Goal: Check status: Check status

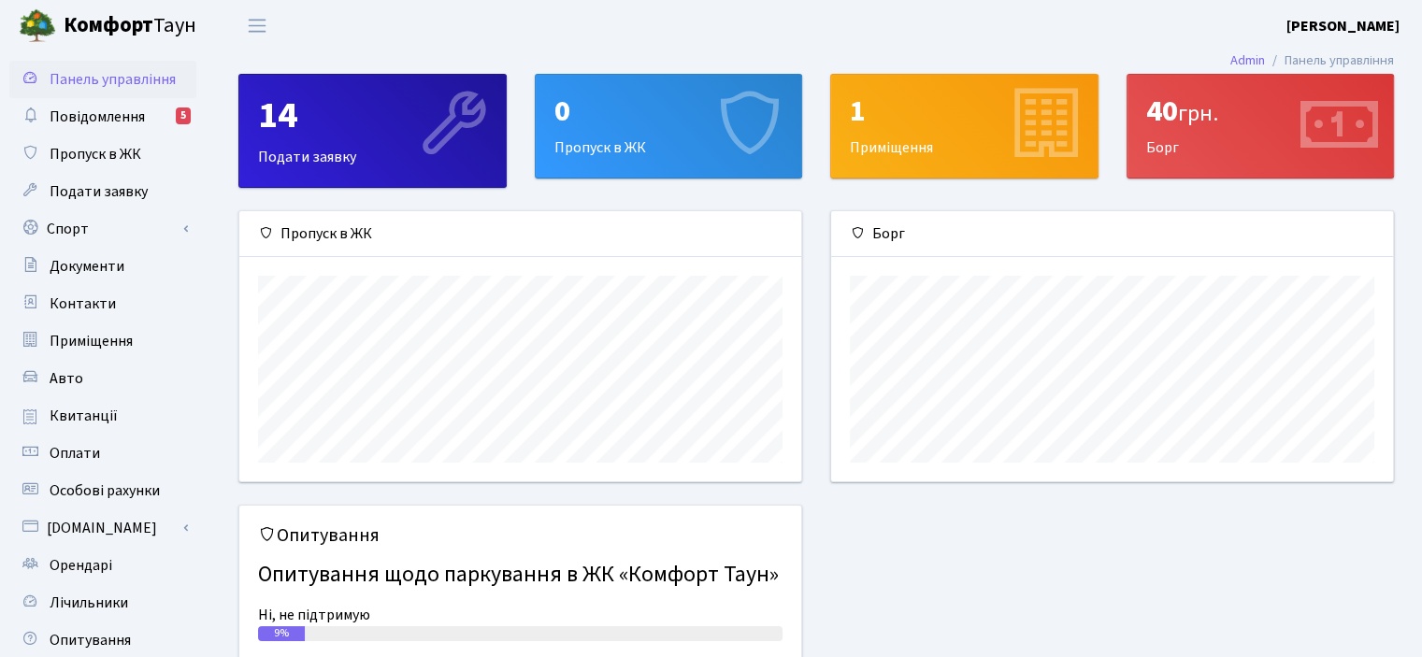
scroll to position [269, 561]
click at [80, 411] on span "Квитанції" at bounding box center [84, 416] width 68 height 21
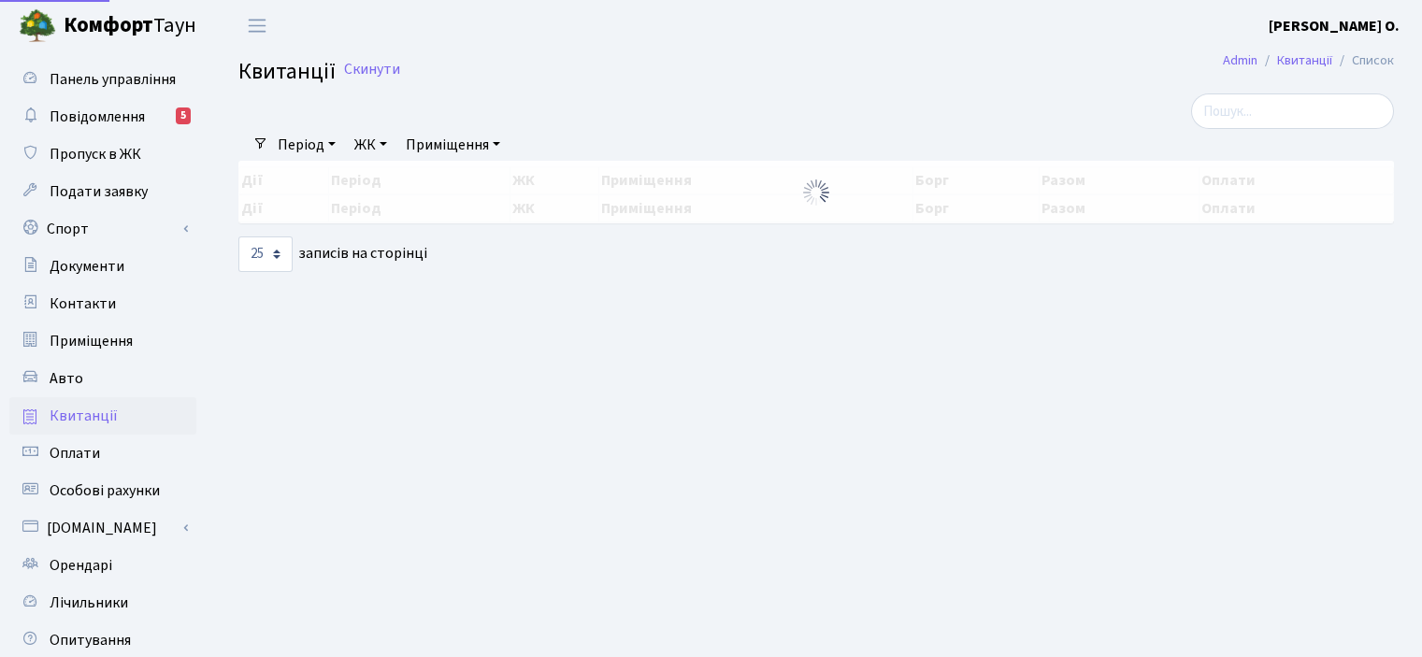
select select "25"
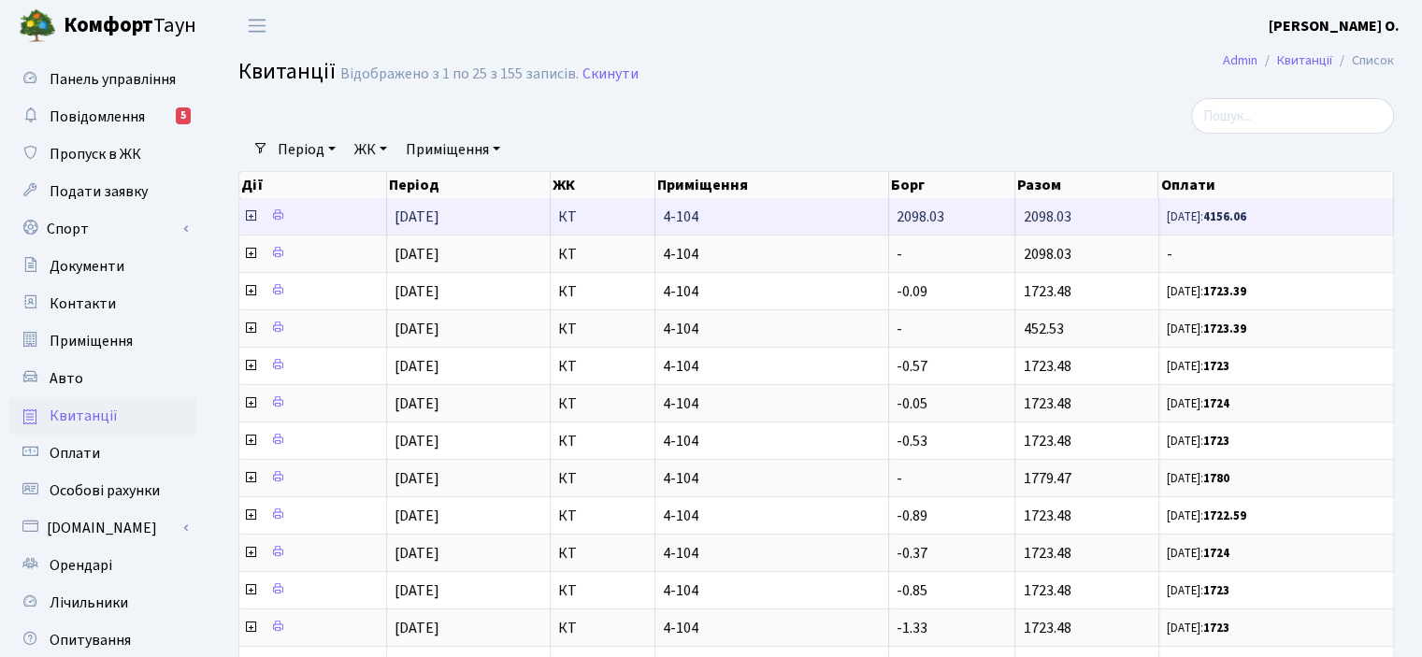
click at [251, 216] on icon at bounding box center [250, 216] width 15 height 15
